Goal: Check status: Check status

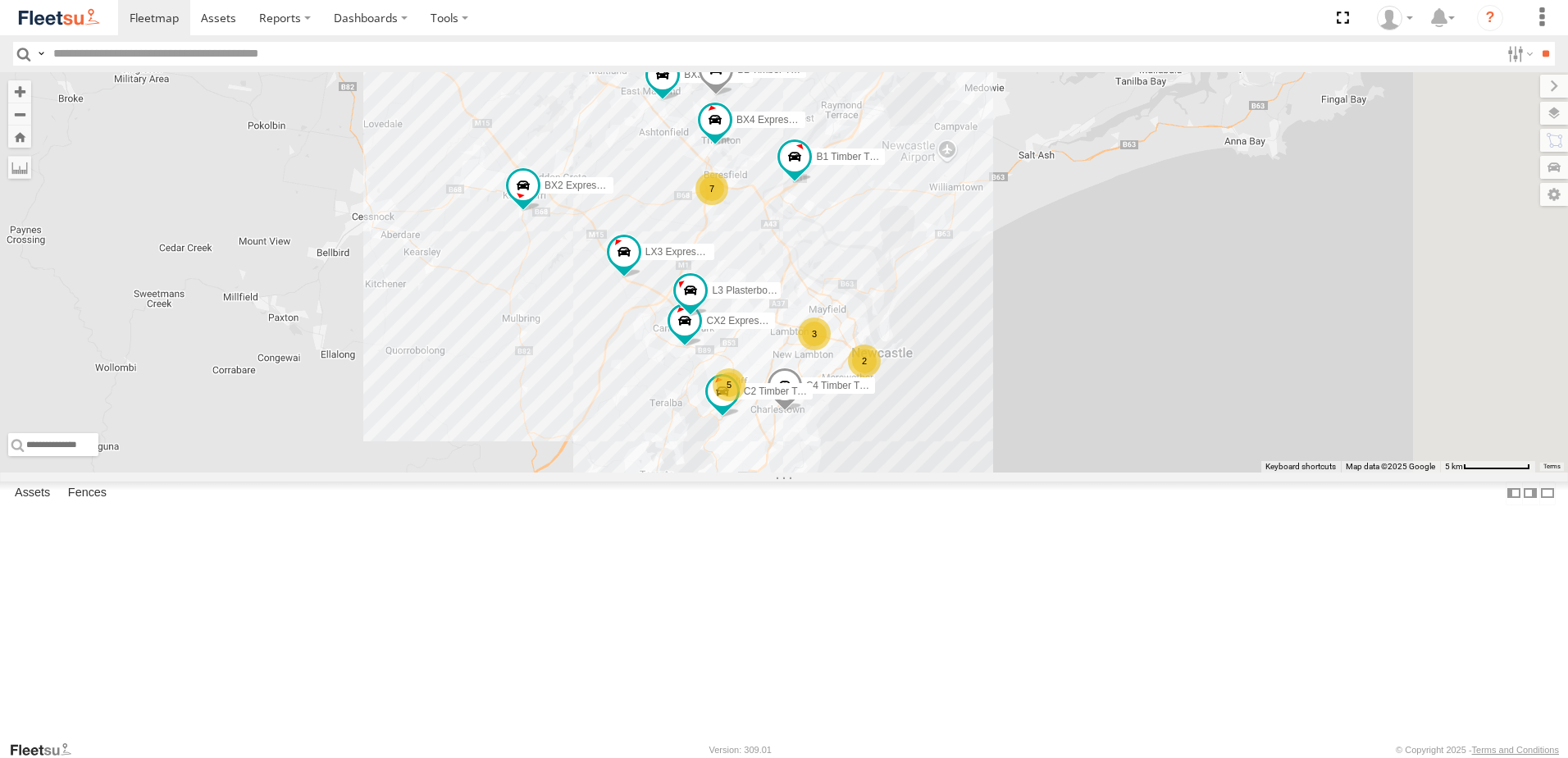
drag, startPoint x: 1196, startPoint y: 477, endPoint x: 1088, endPoint y: 434, distance: 116.2
click at [1088, 434] on div "7 2 5 B2 Timber Truck 3 L3 Plasterboard Truck B5 Timber Truck CX2 Express Ute C…" at bounding box center [784, 272] width 1568 height 400
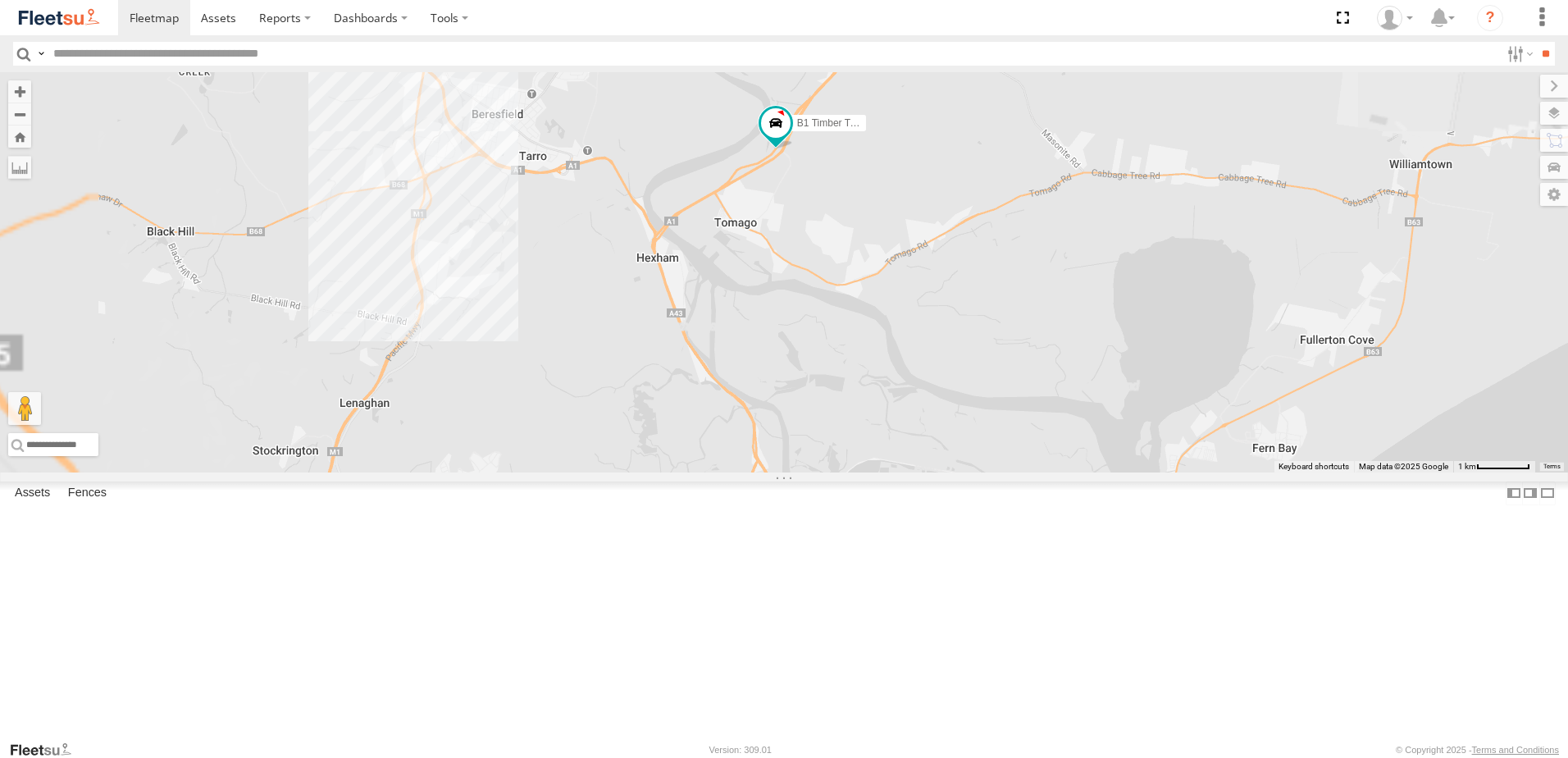
drag, startPoint x: 842, startPoint y: 307, endPoint x: 1165, endPoint y: 675, distance: 489.6
click at [1165, 472] on div "B2 Timber Truck L3 Plasterboard Truck B5 Timber Truck CX2 Express Ute C4 Timber…" at bounding box center [784, 272] width 1568 height 400
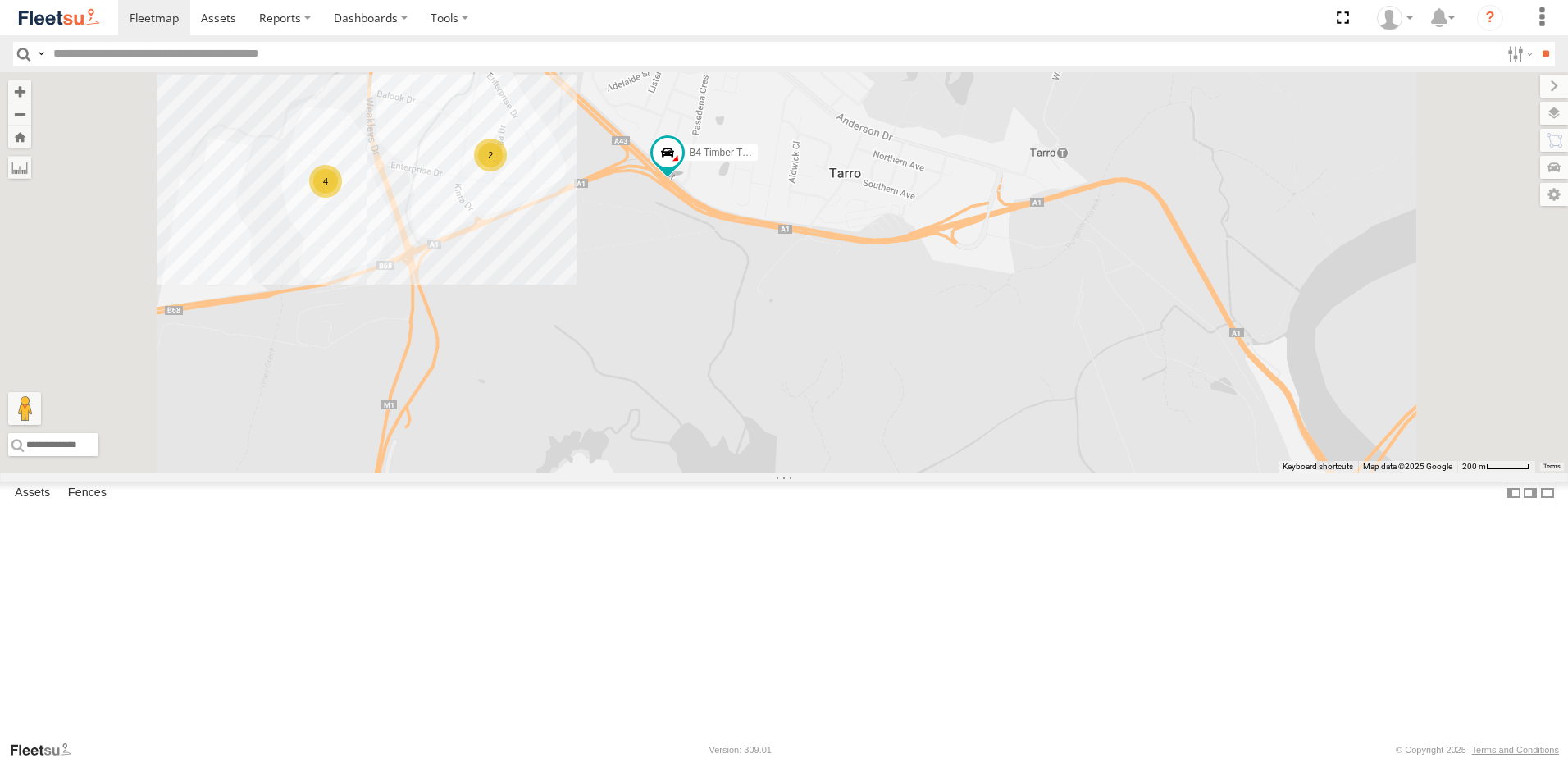
drag, startPoint x: 675, startPoint y: 228, endPoint x: 704, endPoint y: 376, distance: 150.8
click at [704, 376] on div "B2 Timber Truck L3 Plasterboard Truck B5 Timber Truck CX2 Express Ute C4 Timber…" at bounding box center [784, 272] width 1568 height 400
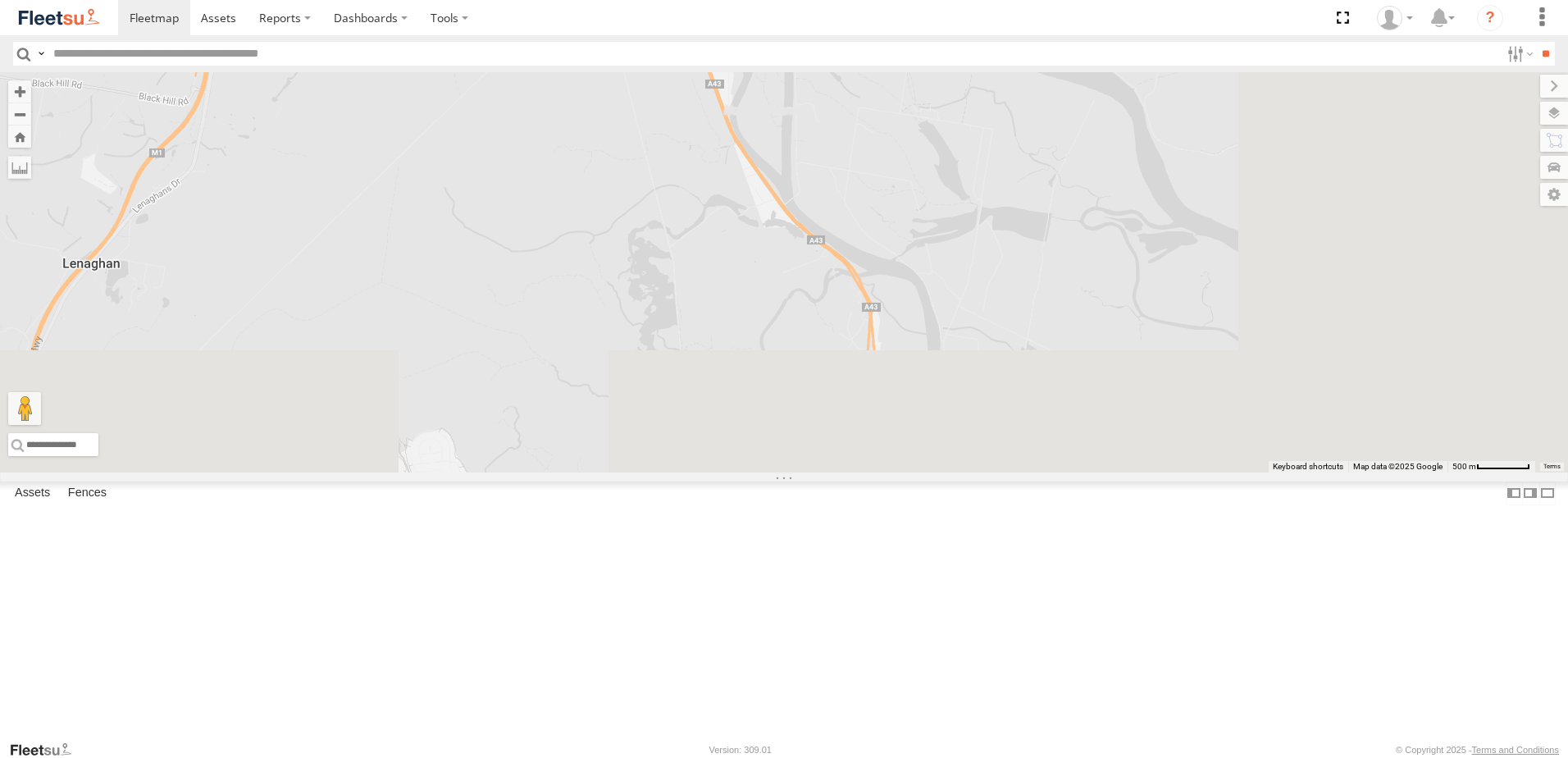
drag, startPoint x: 1044, startPoint y: 521, endPoint x: 779, endPoint y: 75, distance: 518.8
click at [769, 47] on body at bounding box center [784, 379] width 1568 height 758
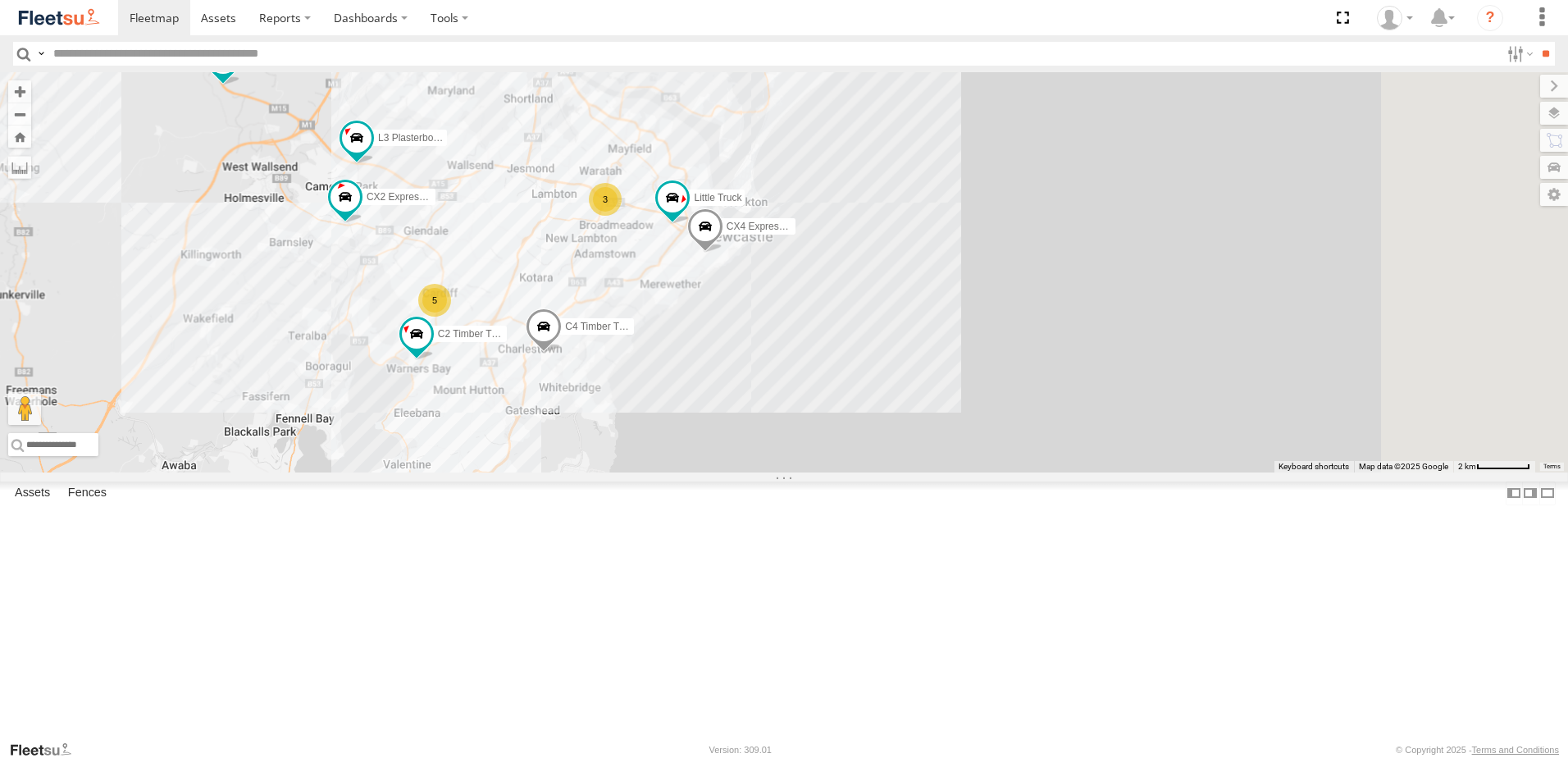
drag, startPoint x: 1043, startPoint y: 496, endPoint x: 904, endPoint y: 411, distance: 162.9
click at [904, 411] on div "B2 Timber Truck L3 Plasterboard Truck B5 Timber Truck CX2 Express Ute C4 Timber…" at bounding box center [784, 272] width 1568 height 400
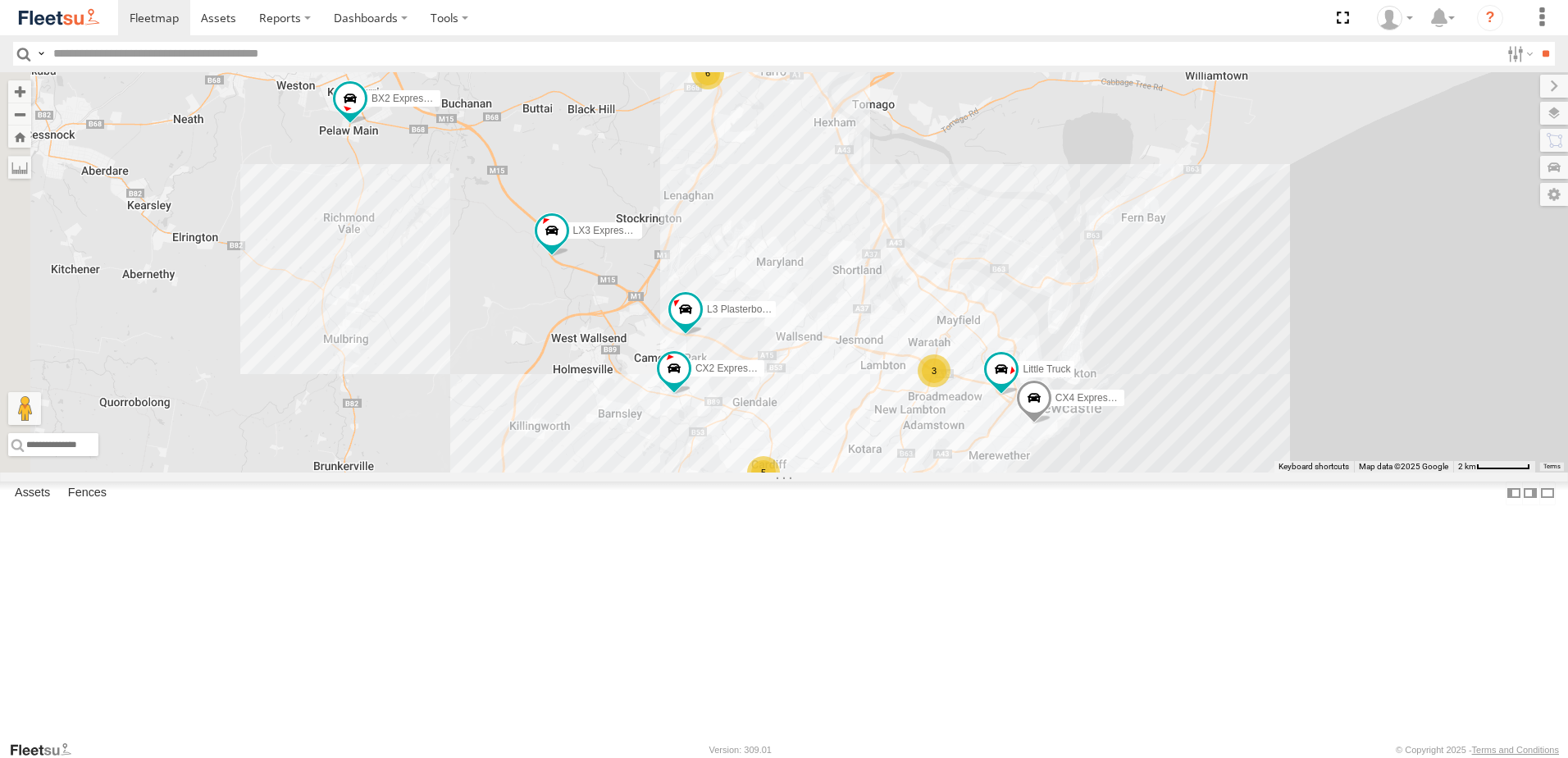
drag, startPoint x: 686, startPoint y: 272, endPoint x: 914, endPoint y: 359, distance: 244.0
click at [914, 359] on div "B2 Timber Truck L3 Plasterboard Truck B5 Timber Truck CX2 Express Ute C4 Timber…" at bounding box center [784, 272] width 1568 height 400
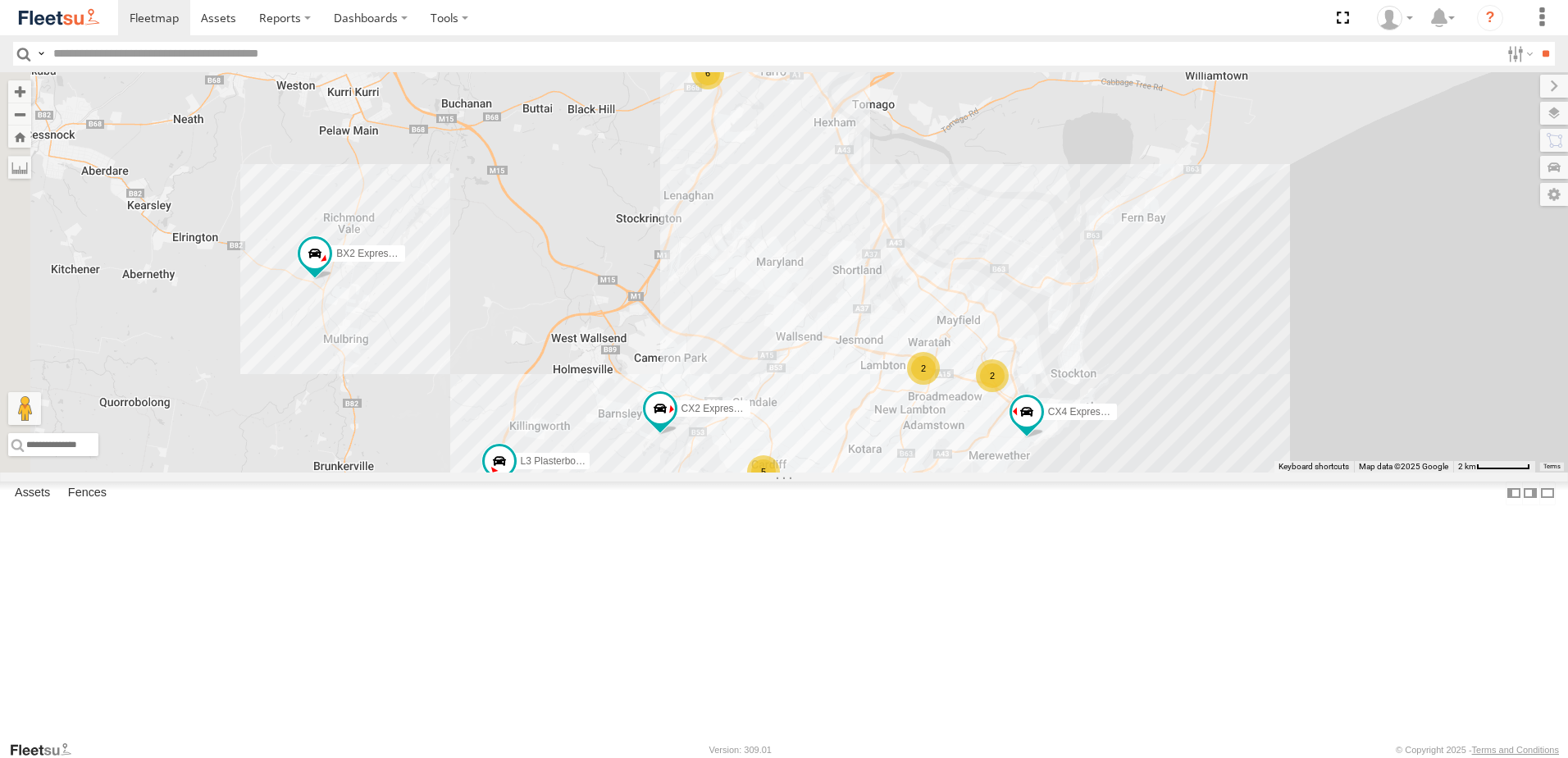
click at [0, 0] on span "Asset" at bounding box center [0, 0] width 0 height 0
click at [0, 0] on div "Little Truck" at bounding box center [0, 0] width 0 height 0
